Goal: Complete application form

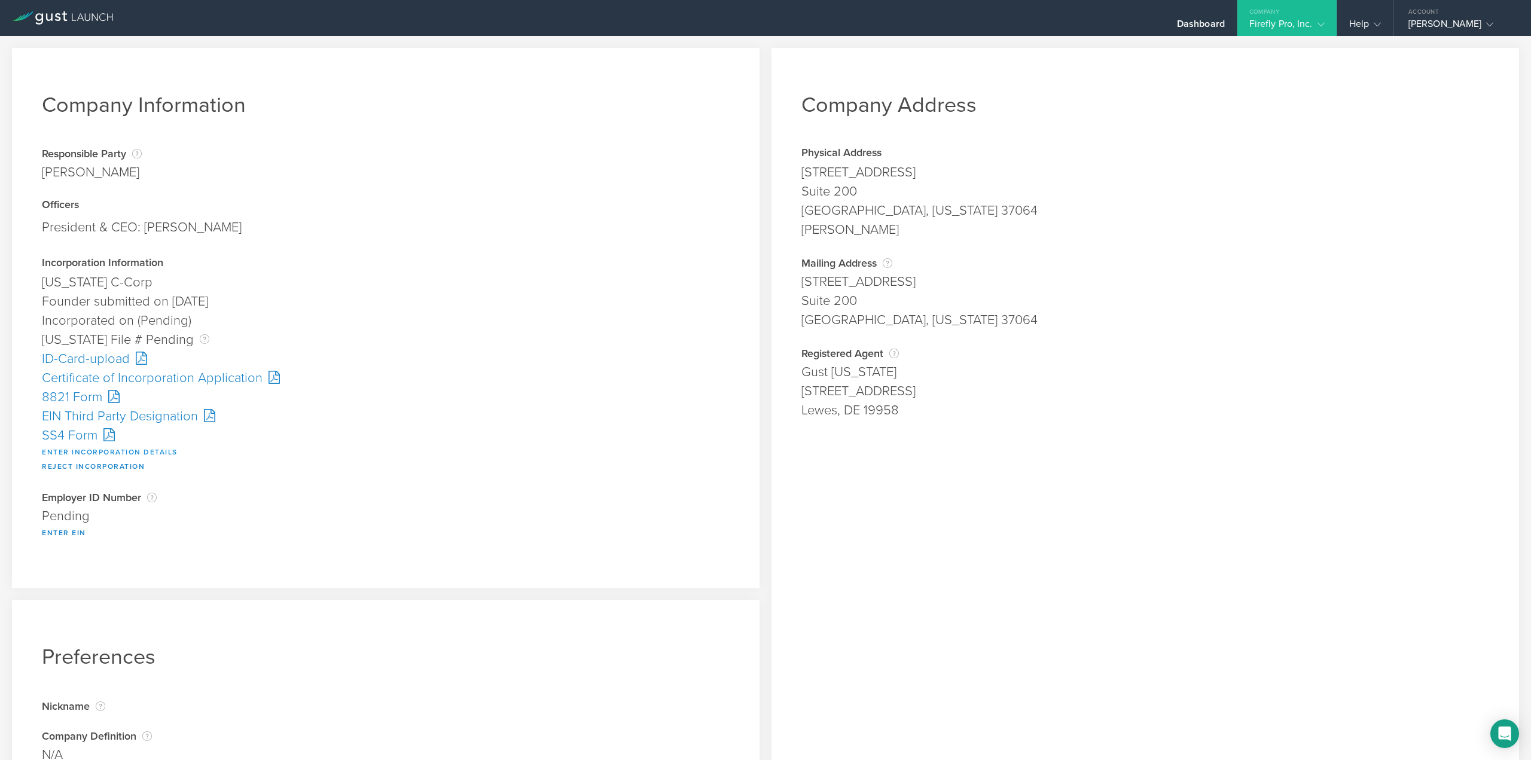
click at [63, 447] on button "Enter Incorporation Details" at bounding box center [110, 452] width 136 height 14
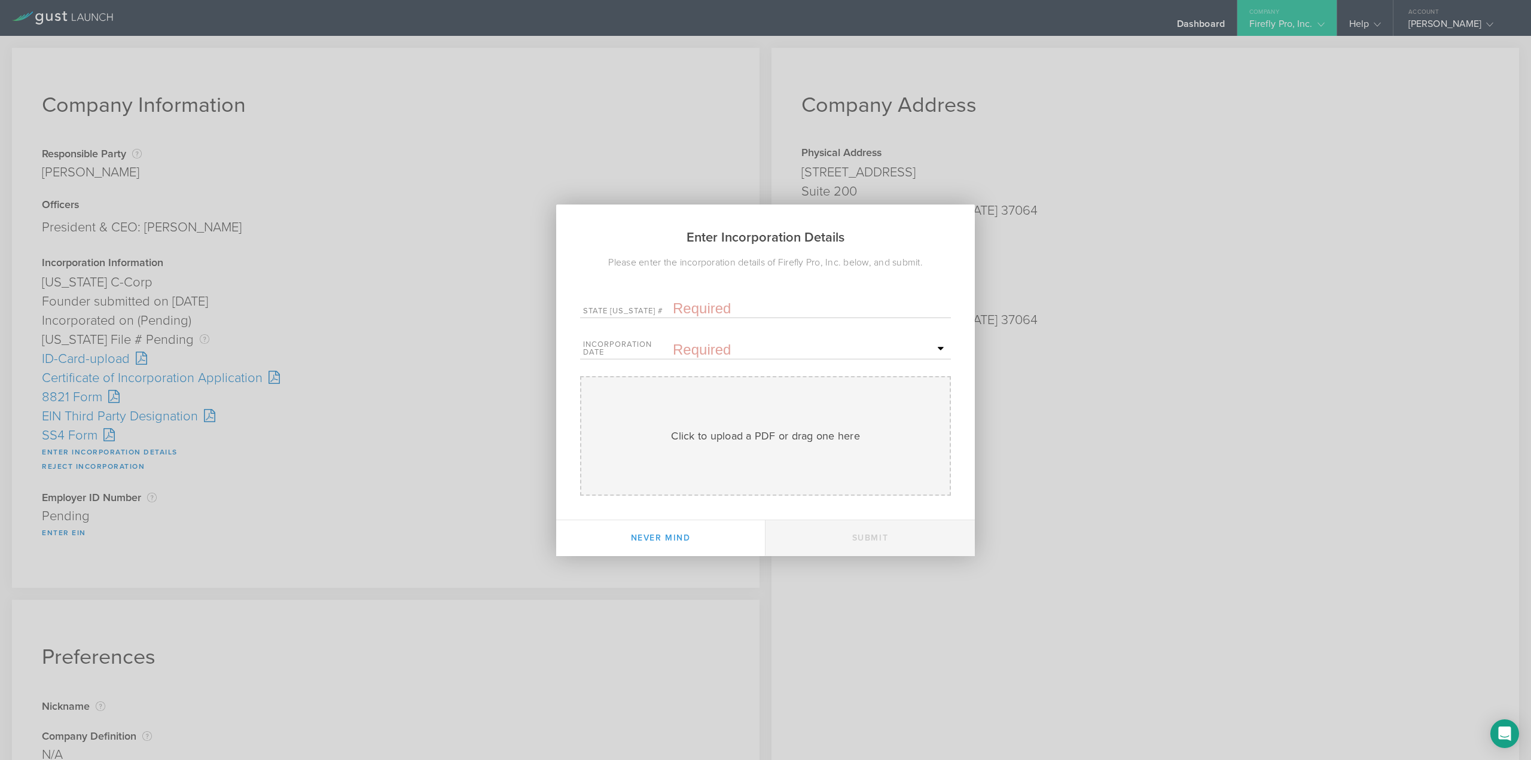
click at [706, 300] on input "text" at bounding box center [810, 309] width 275 height 18
paste input "10292779"
type input "10292779"
click at [845, 444] on span "12" at bounding box center [843, 452] width 22 height 21
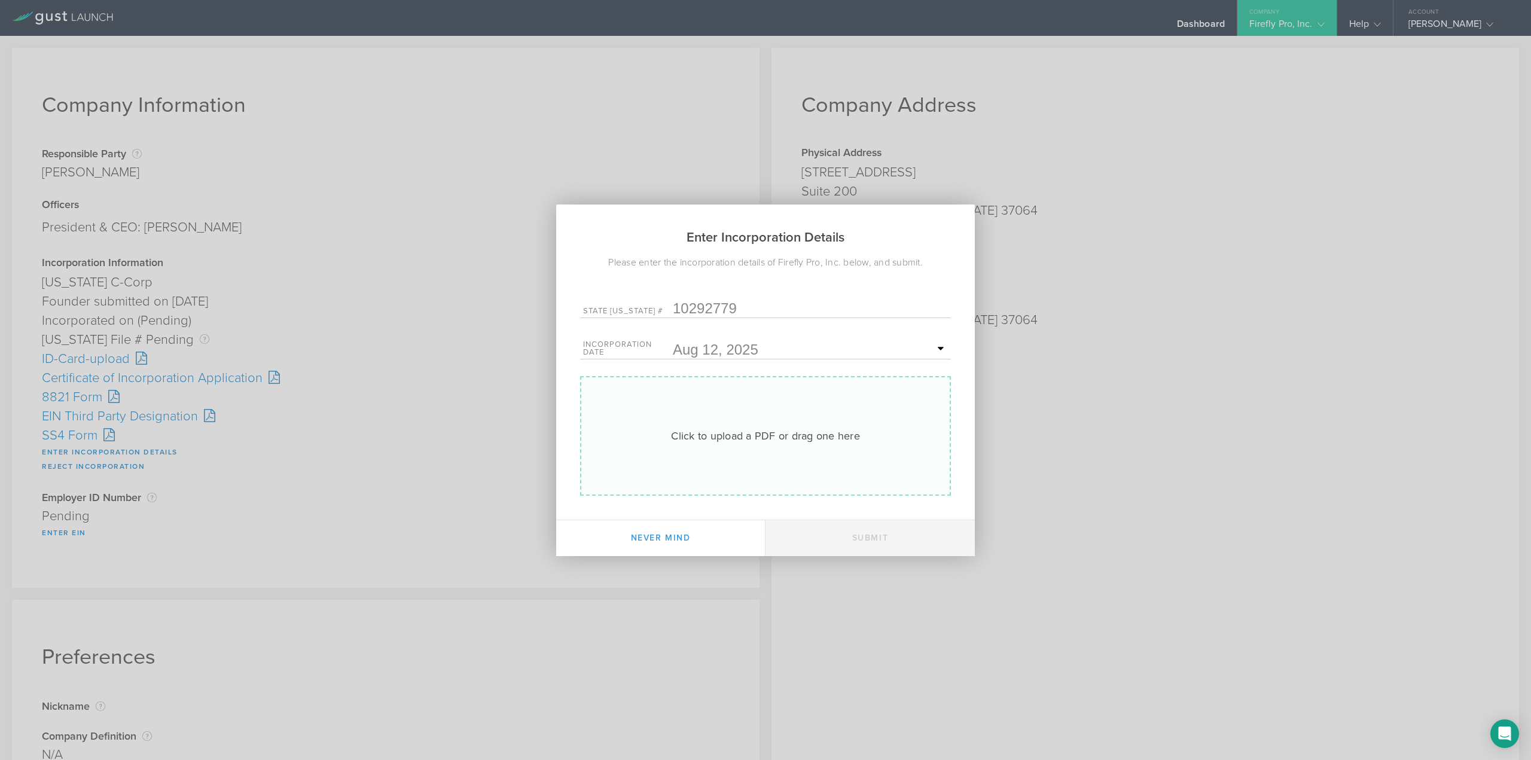
click at [679, 431] on div "Click to upload a PDF or drag one here" at bounding box center [765, 436] width 189 height 16
type input "C:\fakepath\20253646208.pdf"
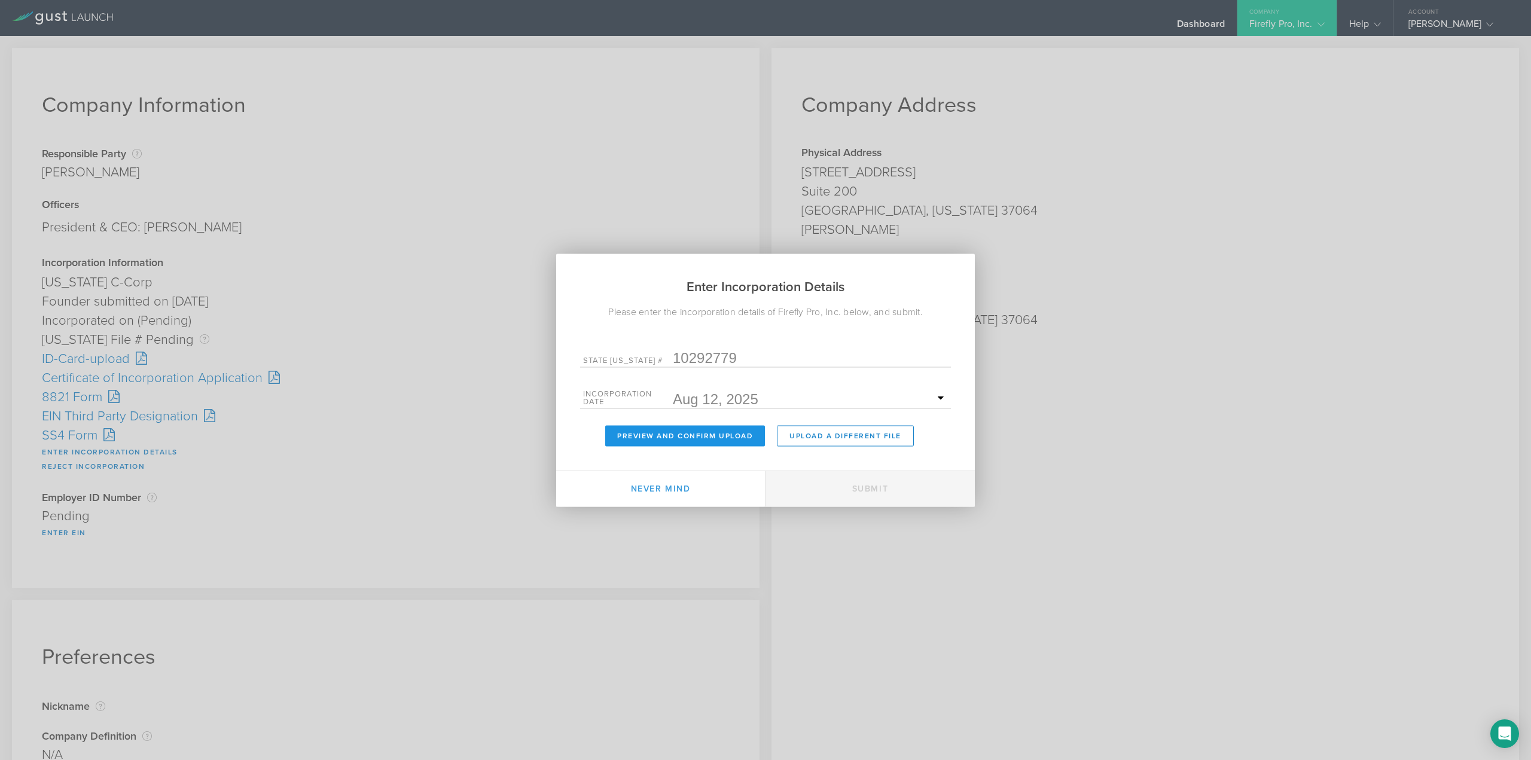
click at [663, 440] on button "Preview and Confirm Upload" at bounding box center [685, 435] width 160 height 21
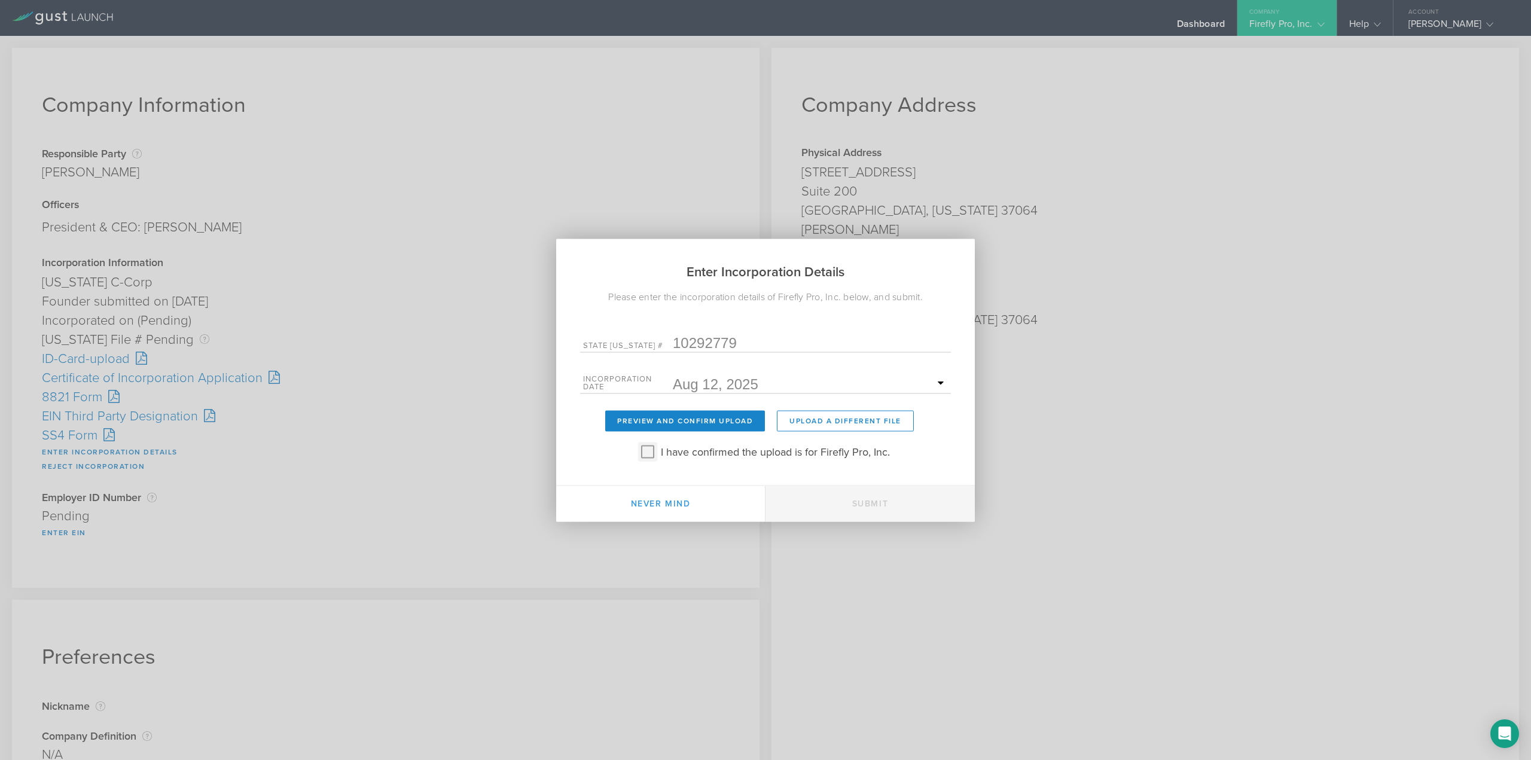
click at [647, 447] on input "I have confirmed the upload is for Firefly Pro, Inc." at bounding box center [647, 451] width 19 height 19
checkbox input "true"
click at [848, 496] on button "Submit" at bounding box center [869, 504] width 209 height 36
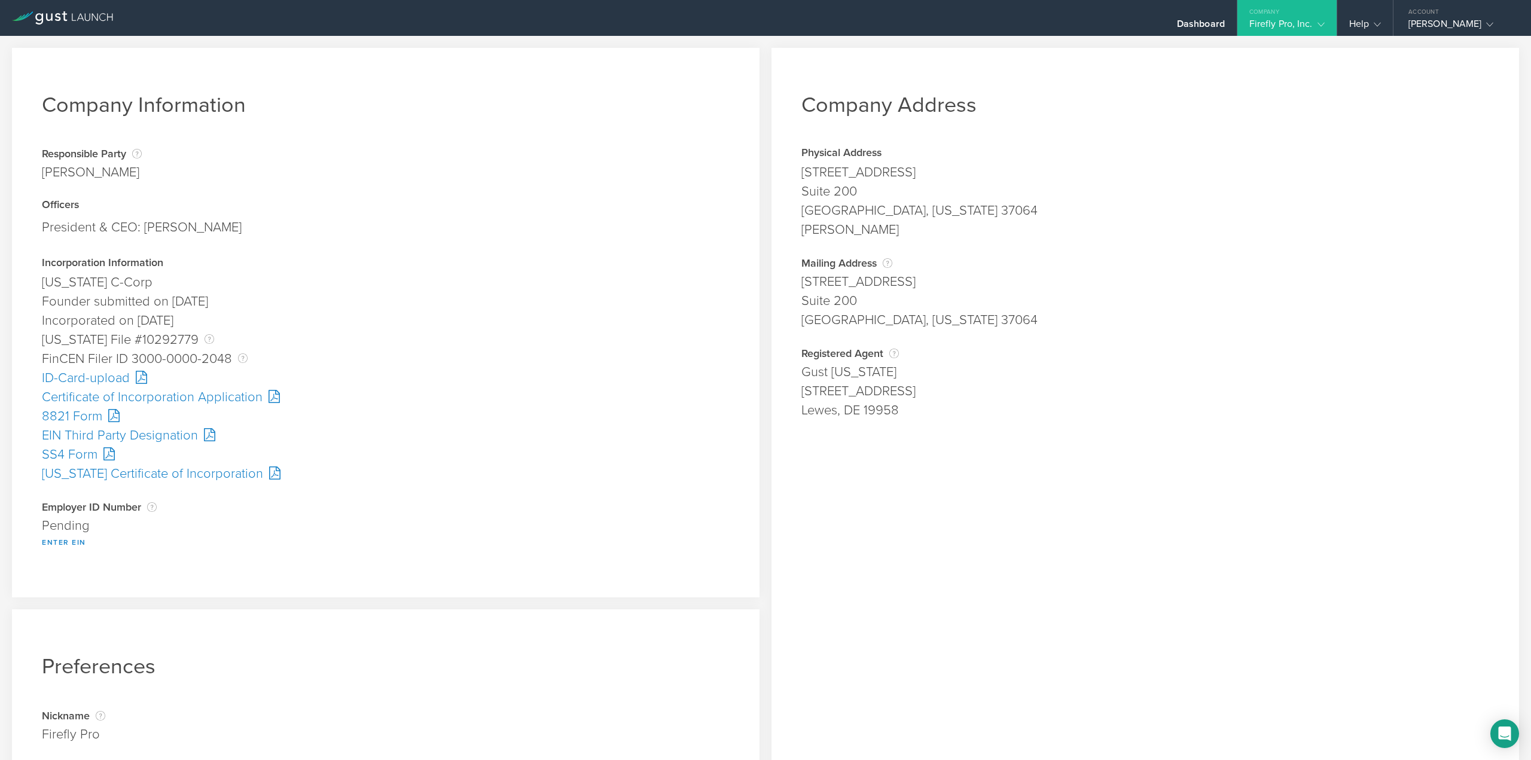
click at [76, 456] on div "SS4 Form" at bounding box center [386, 454] width 688 height 19
click at [56, 539] on button "Enter EIN" at bounding box center [64, 542] width 44 height 14
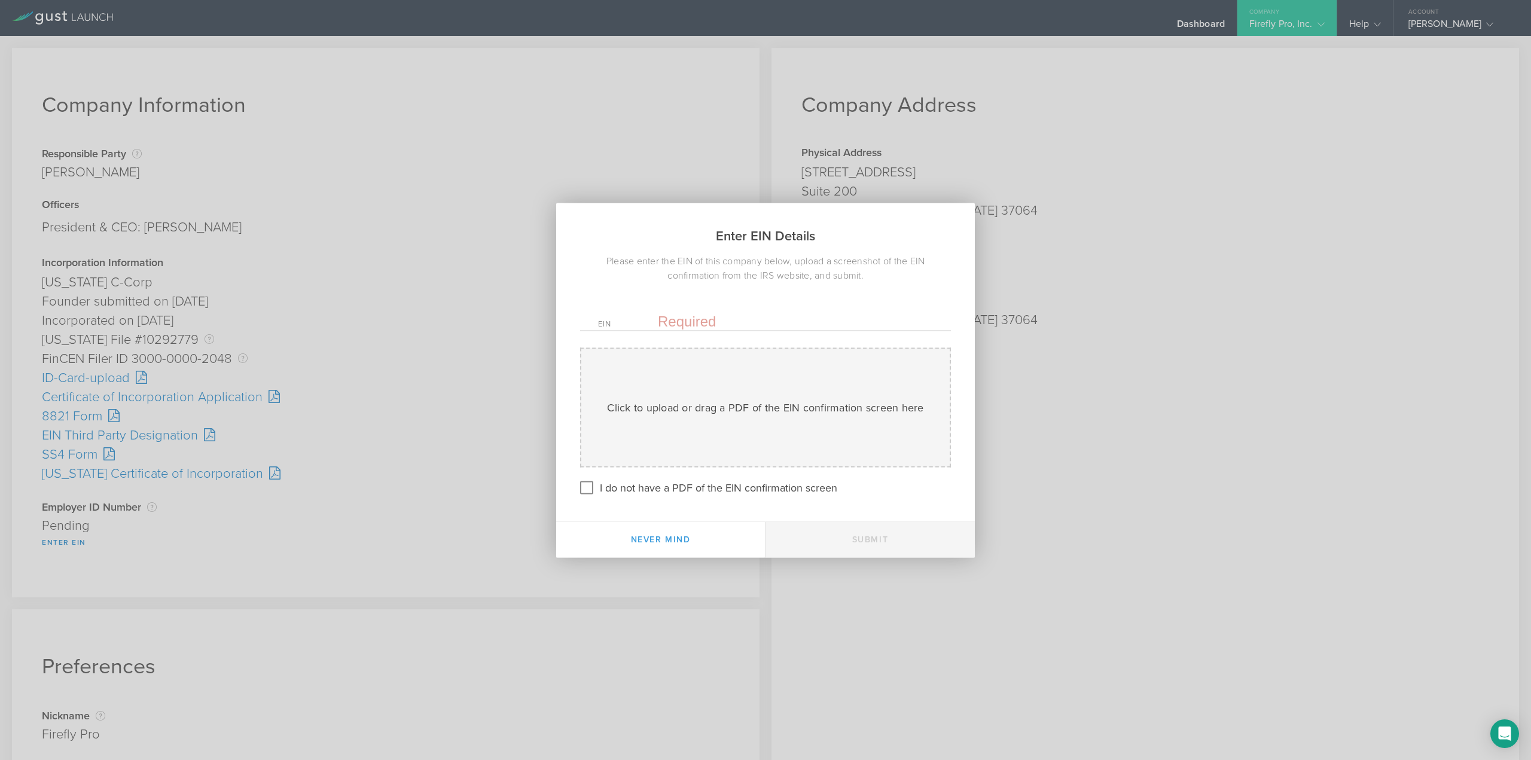
click at [701, 316] on input "text" at bounding box center [795, 321] width 275 height 18
paste input "39-3730871"
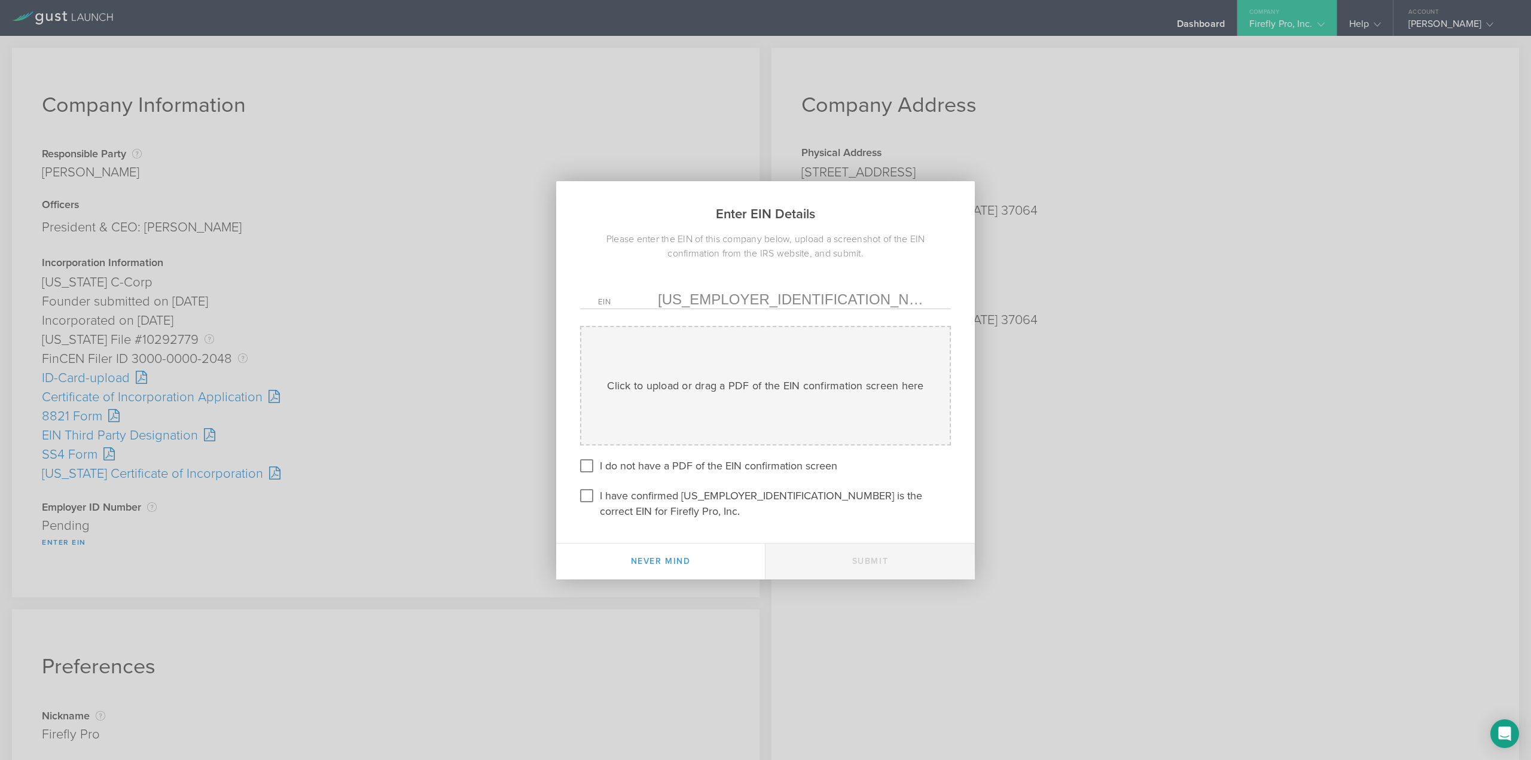
type input "39-3730871"
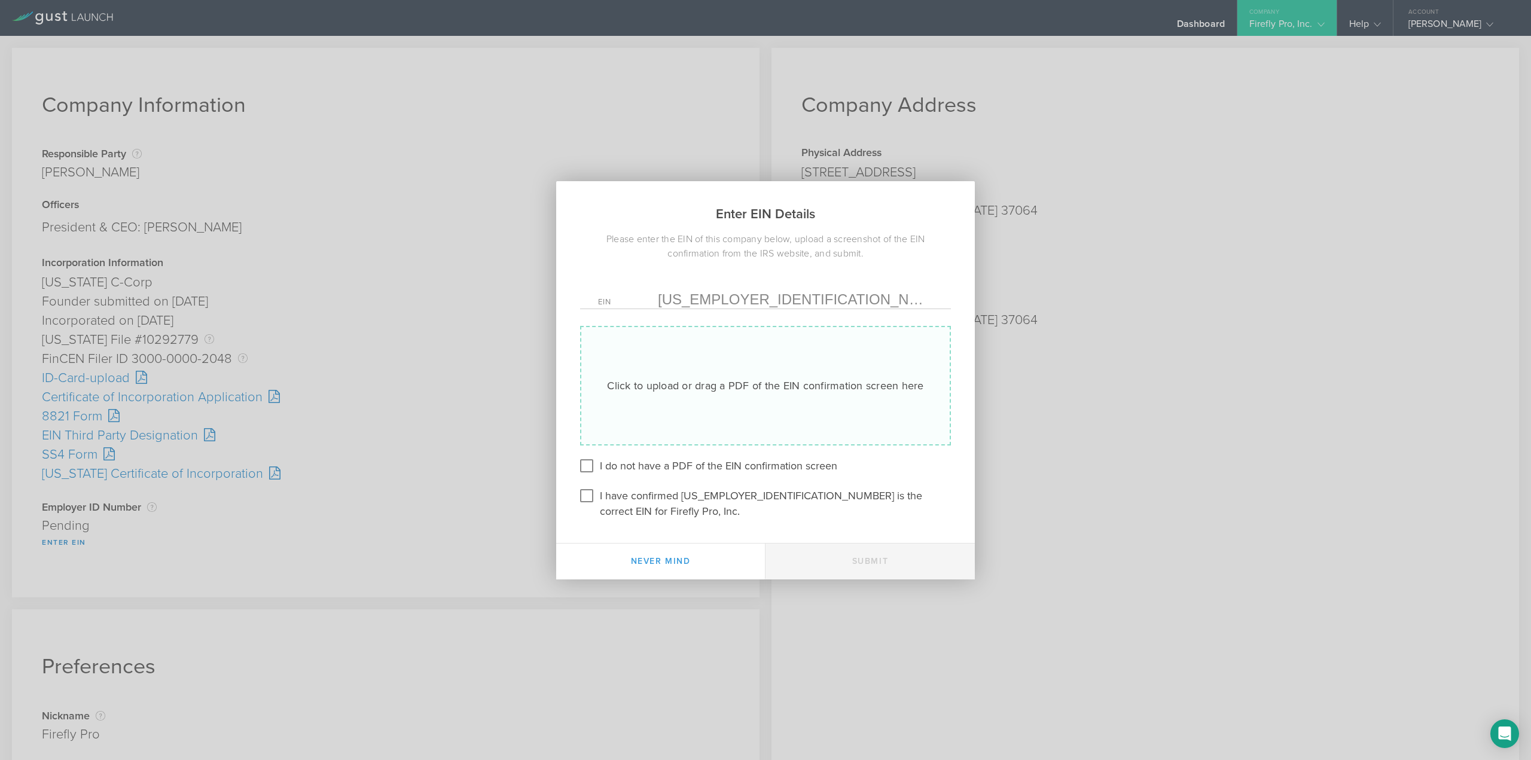
click at [694, 353] on div "Click to upload or drag a PDF of the EIN confirmation screen here Uploading" at bounding box center [765, 386] width 371 height 120
type input "C:\fakepath\Confirmation.pdf"
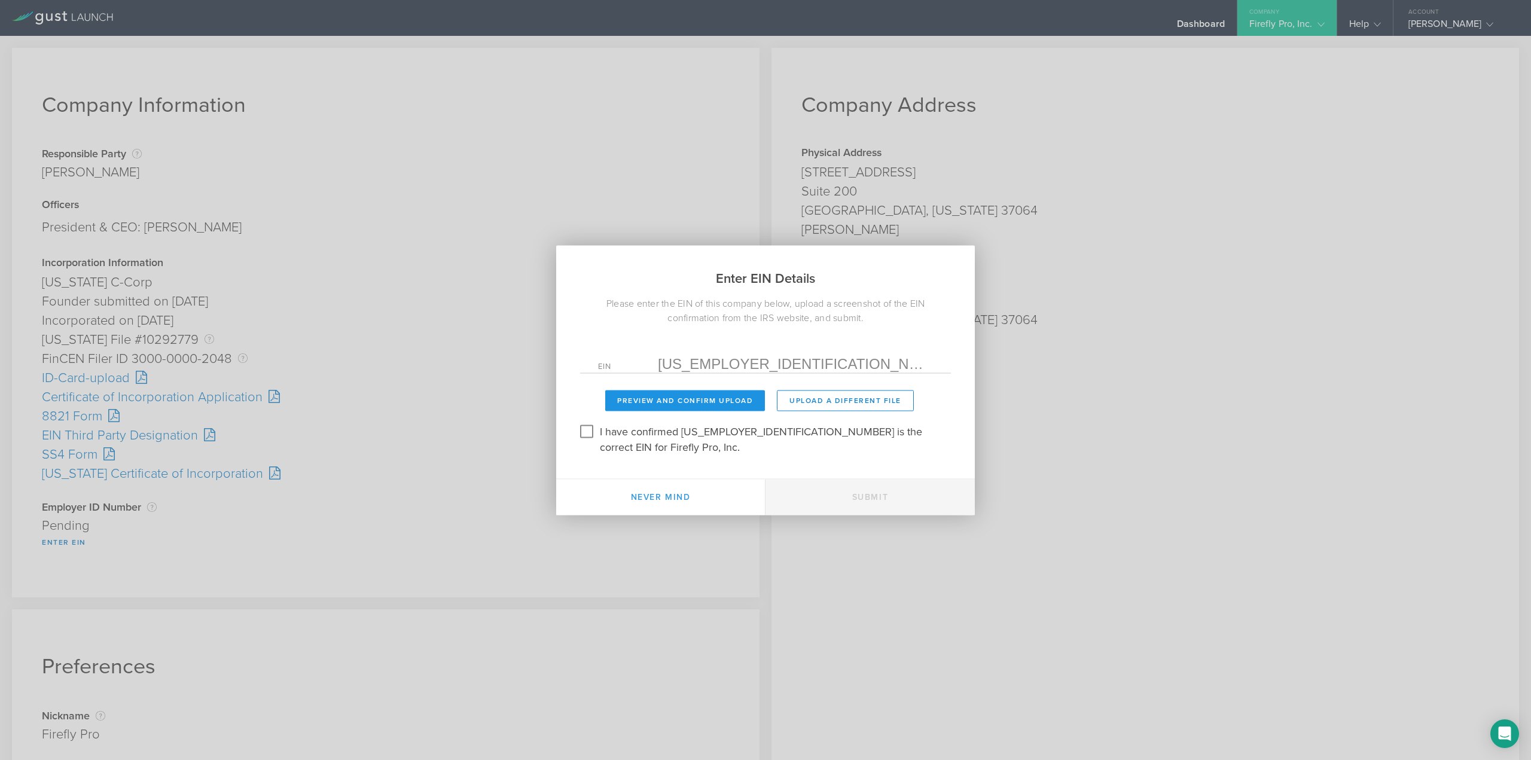
click at [696, 405] on button "Preview and Confirm Upload" at bounding box center [685, 400] width 160 height 21
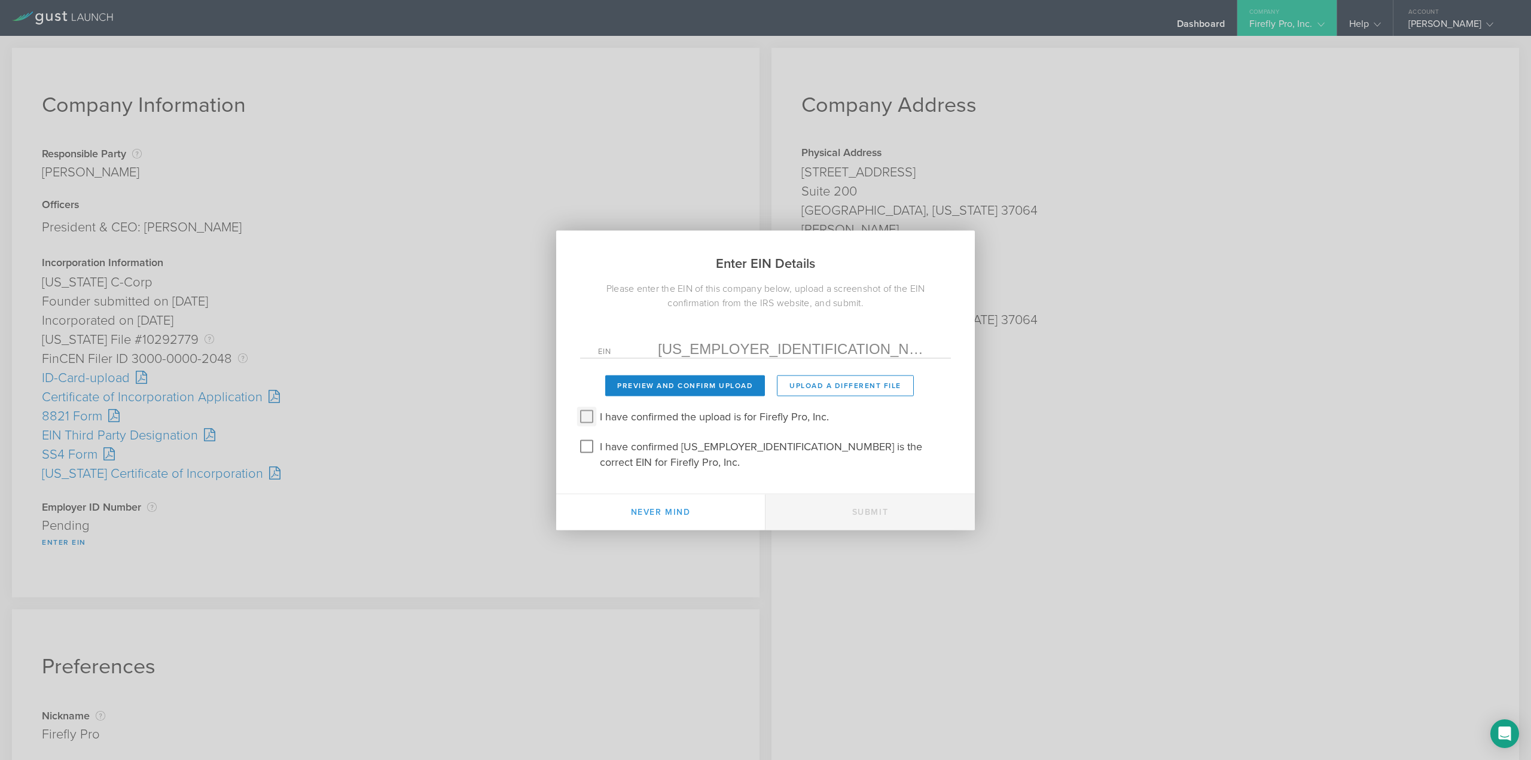
drag, startPoint x: 587, startPoint y: 425, endPoint x: 591, endPoint y: 442, distance: 18.3
click at [588, 425] on input "I have confirmed the upload is for Firefly Pro, Inc." at bounding box center [586, 416] width 19 height 19
checkbox input "true"
click at [591, 447] on input "I have confirmed 39-3730871 is the correct EIN for Firefly Pro, Inc." at bounding box center [586, 446] width 19 height 19
checkbox input "true"
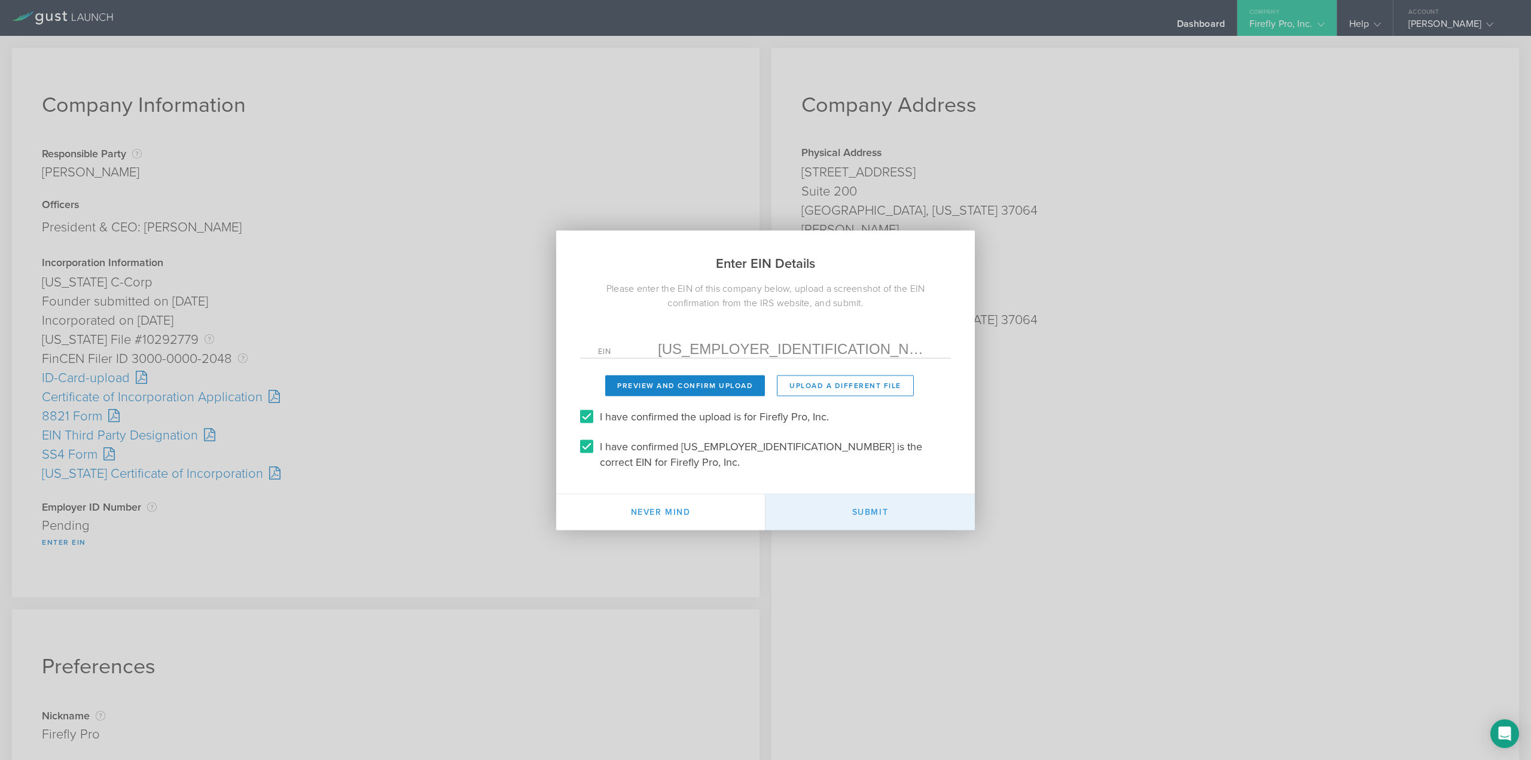
click at [824, 500] on button "Submit" at bounding box center [869, 512] width 209 height 36
